Goal: Information Seeking & Learning: Check status

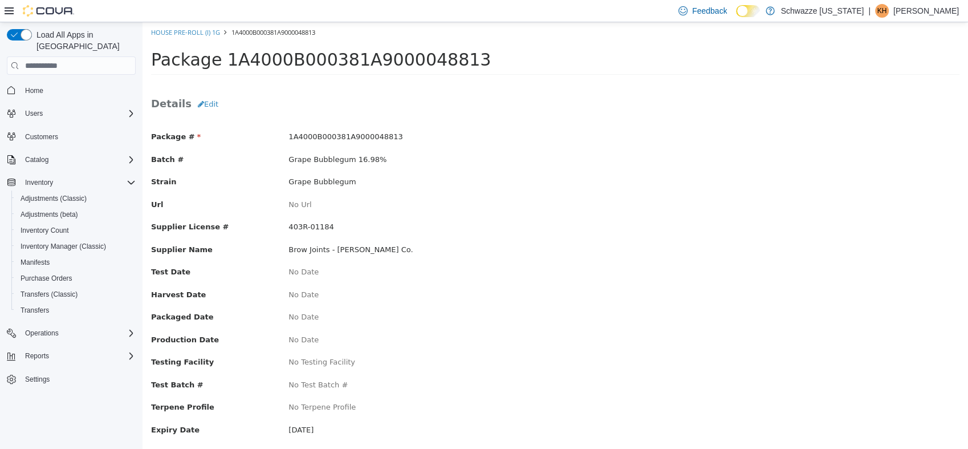
scroll to position [42, 0]
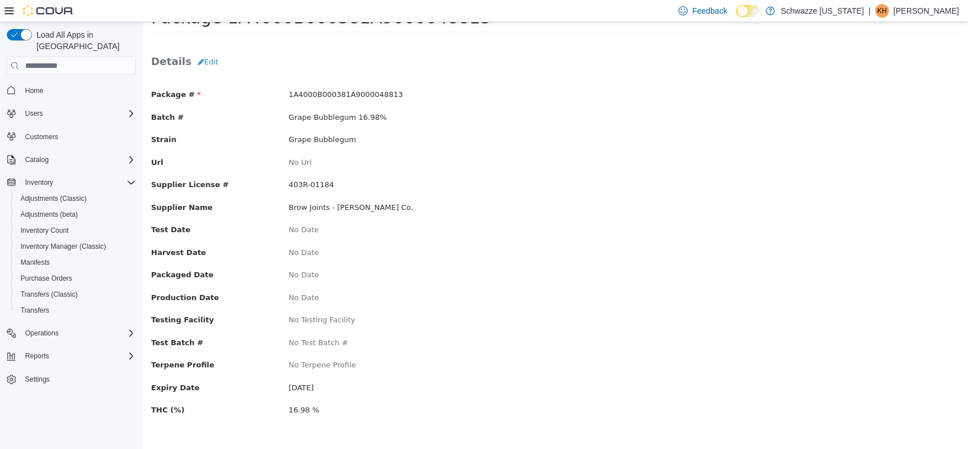
click at [634, 125] on div "Package # 1A4000B000381A9000048813 Batch # Grape Bubblegum 16.98% Strain Grape …" at bounding box center [555, 258] width 808 height 360
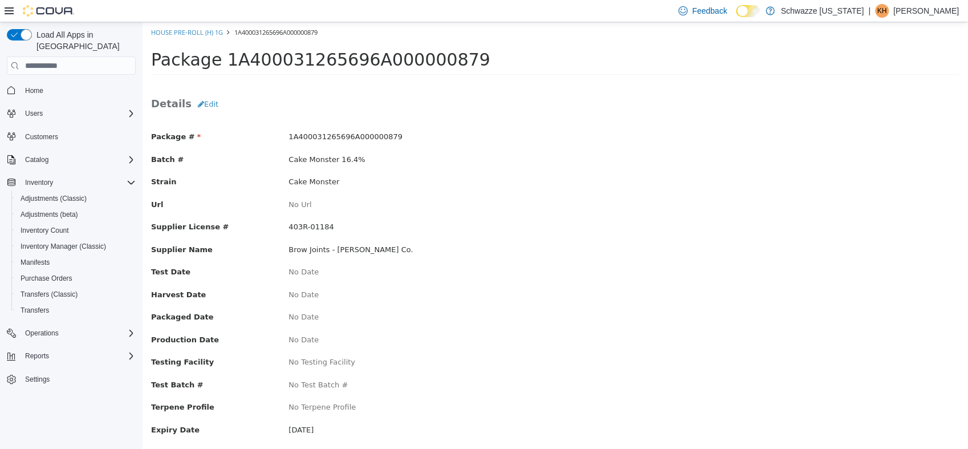
scroll to position [42, 0]
